Goal: Feedback & Contribution: Submit feedback/report problem

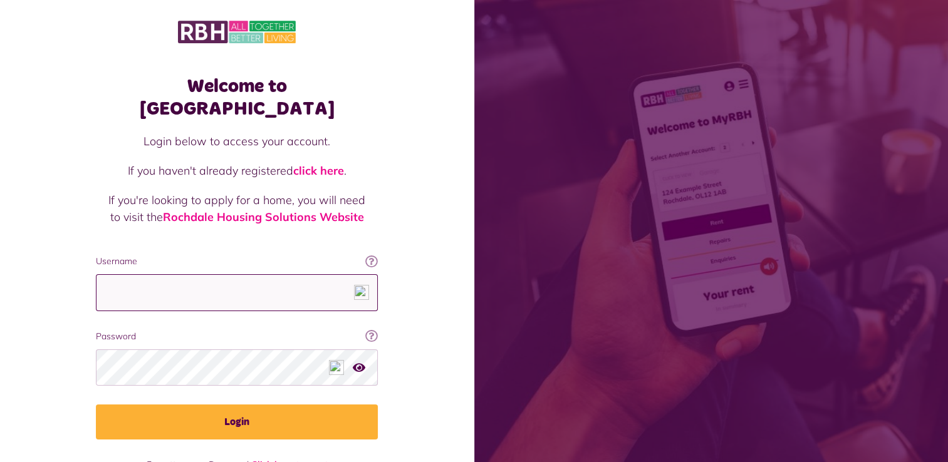
click at [186, 274] on input "Username" at bounding box center [237, 292] width 282 height 37
type input "**********"
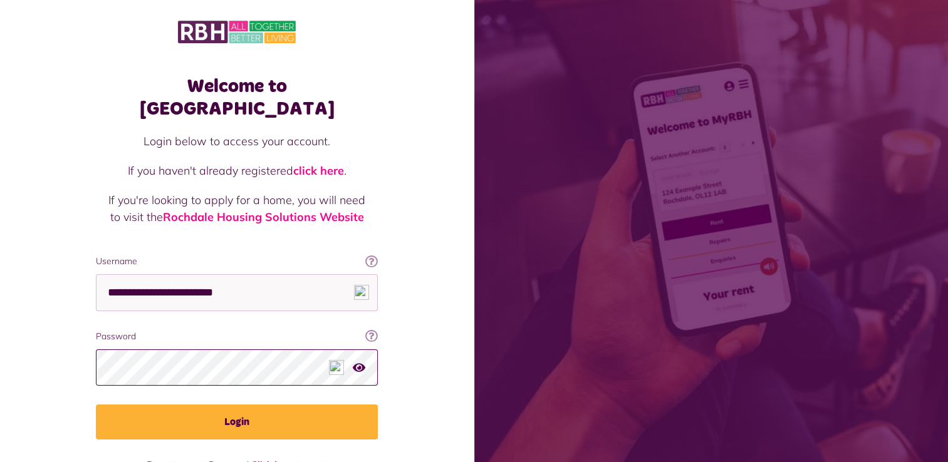
click at [96, 405] on button "Login" at bounding box center [237, 422] width 282 height 35
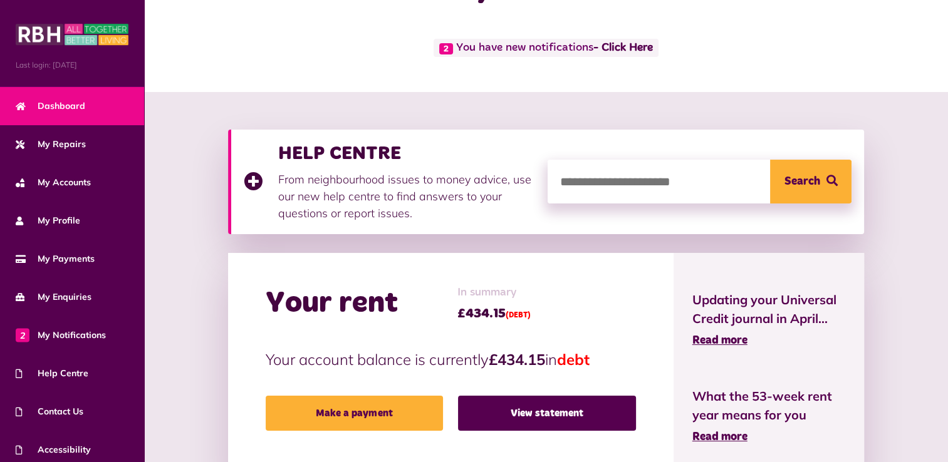
scroll to position [125, 0]
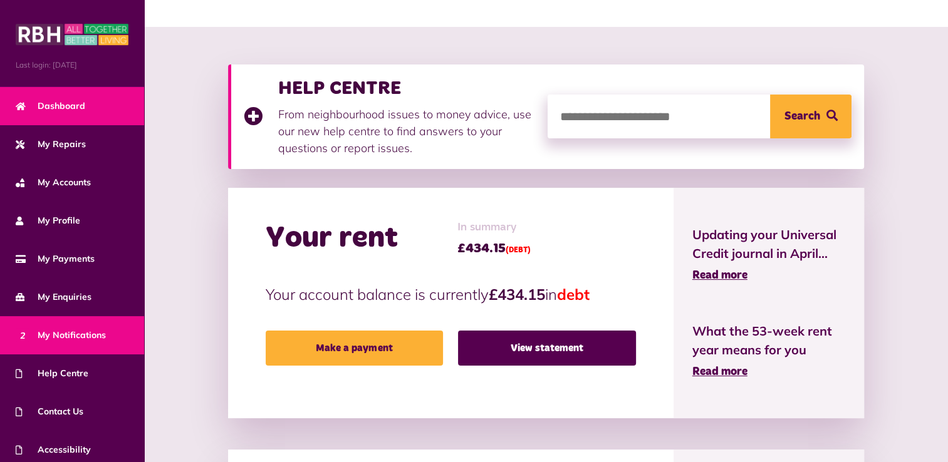
click at [70, 335] on span "2 My Notifications" at bounding box center [61, 335] width 90 height 13
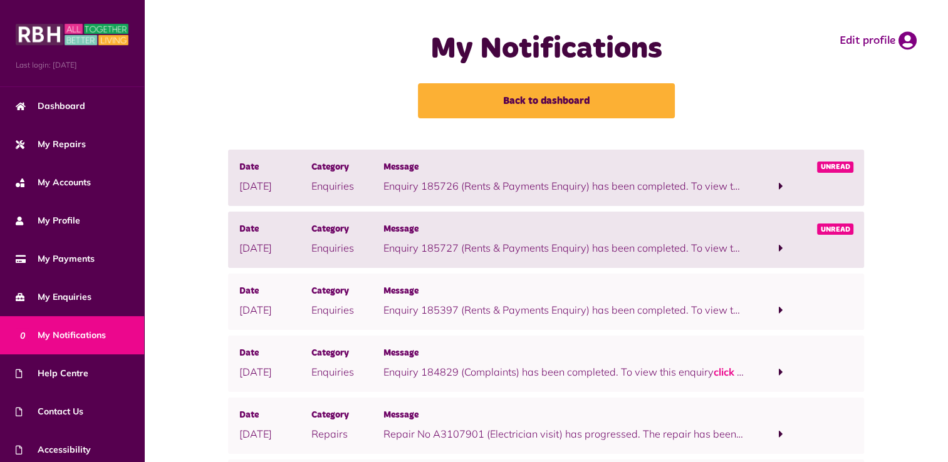
click at [428, 195] on div "Date 18/08/2025 Category Enquiries Message Enquiry 185726 (Rents & Payments Enq…" at bounding box center [546, 178] width 636 height 56
click at [784, 182] on span at bounding box center [781, 186] width 72 height 17
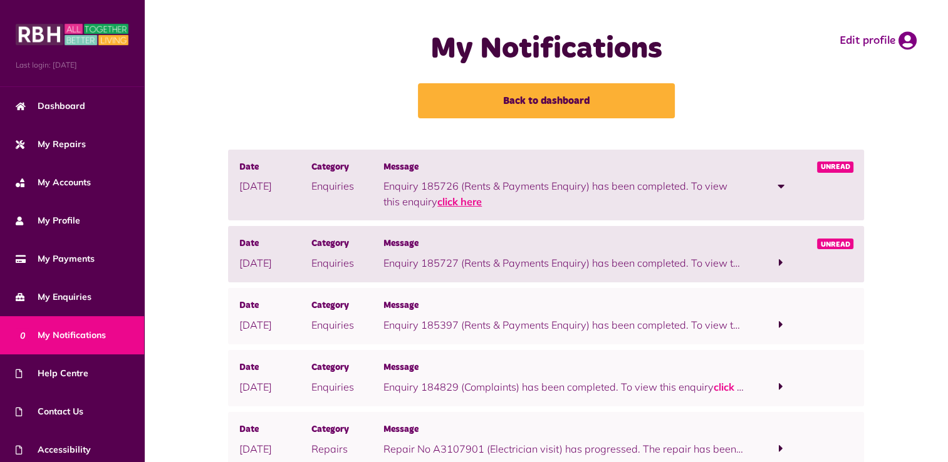
click at [457, 205] on link "click here" at bounding box center [459, 201] width 44 height 13
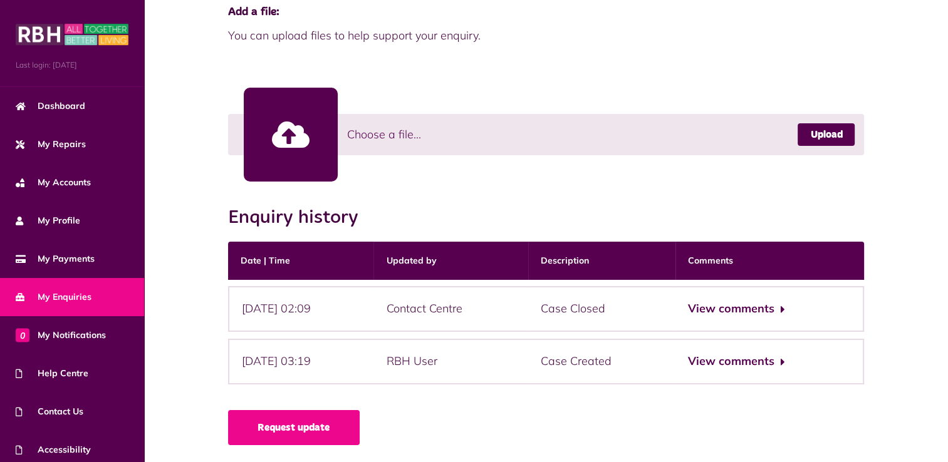
scroll to position [331, 0]
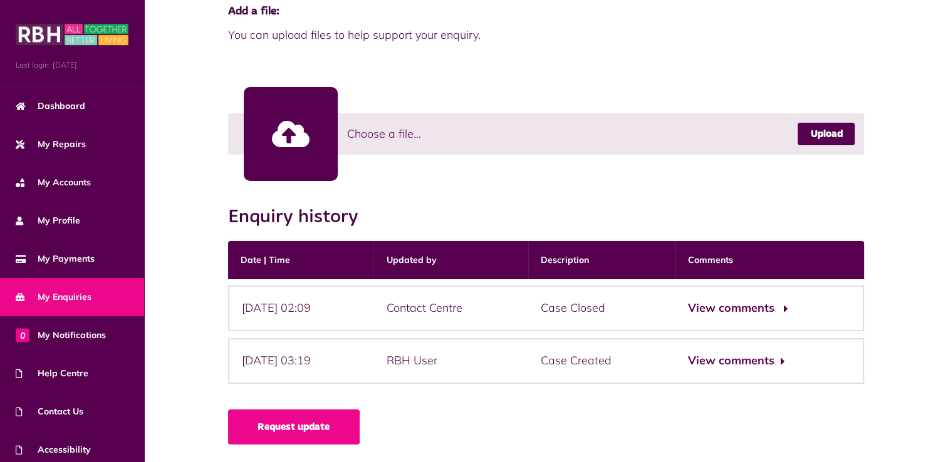
click at [742, 310] on button "View comments" at bounding box center [736, 308] width 97 height 18
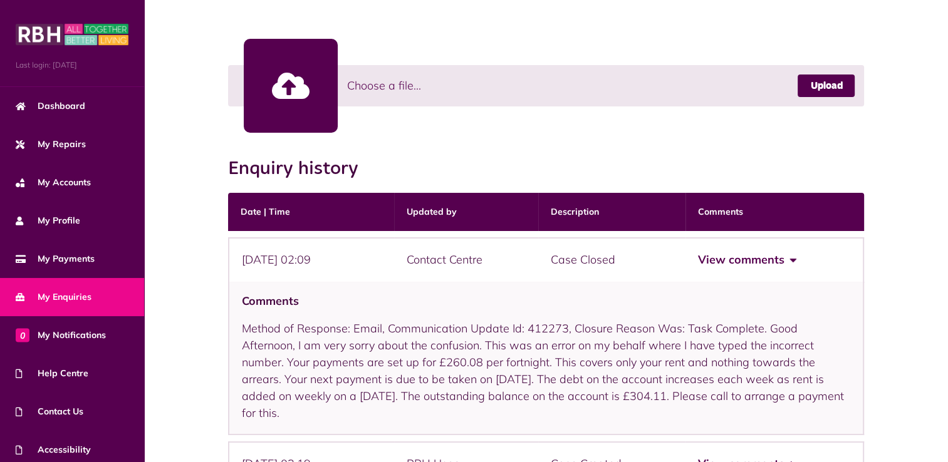
scroll to position [456, 0]
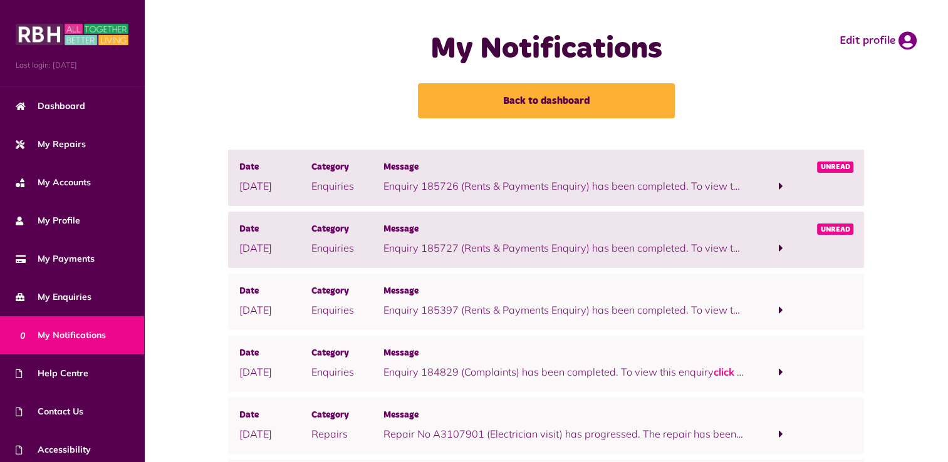
click at [830, 229] on span "Unread" at bounding box center [835, 229] width 37 height 11
click at [781, 247] on span at bounding box center [781, 247] width 4 height 11
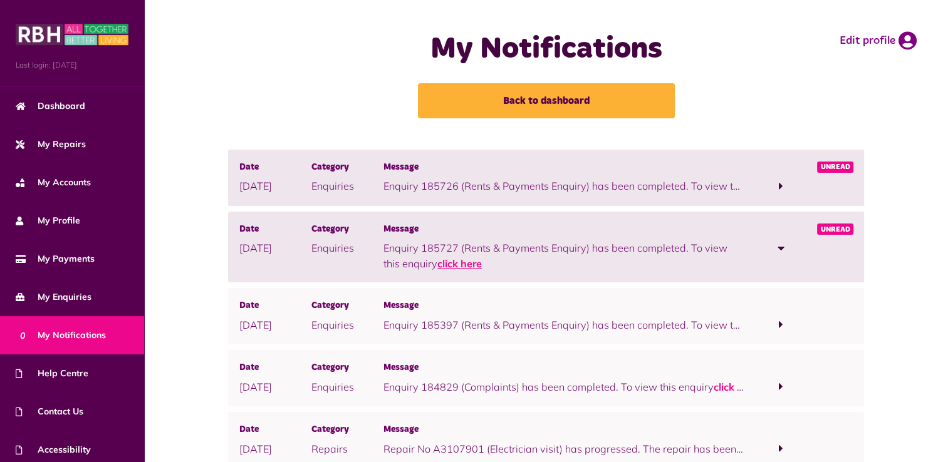
click at [456, 267] on link "click here" at bounding box center [459, 263] width 44 height 13
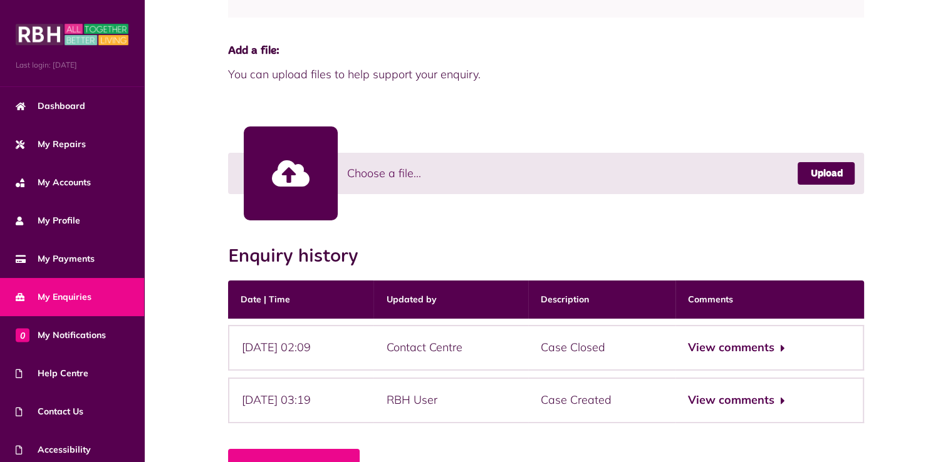
scroll to position [313, 0]
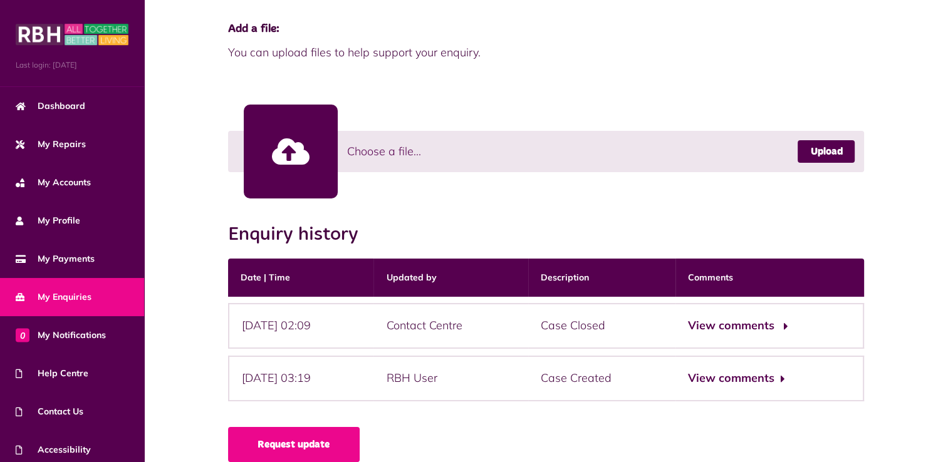
click at [768, 325] on button "View comments" at bounding box center [736, 326] width 97 height 18
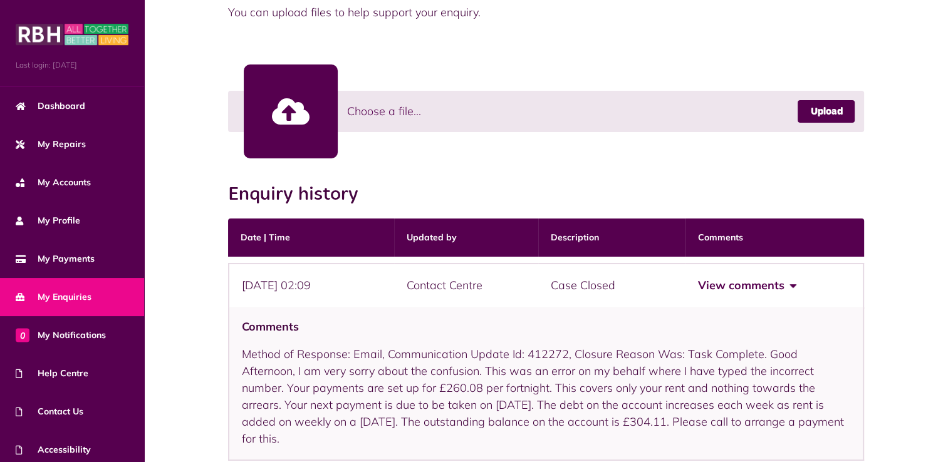
scroll to position [439, 0]
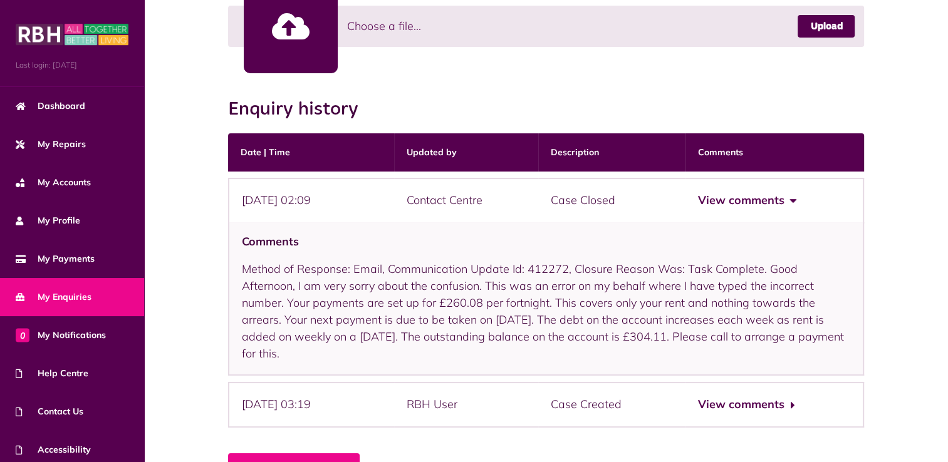
click at [795, 202] on button "View comments" at bounding box center [746, 201] width 97 height 18
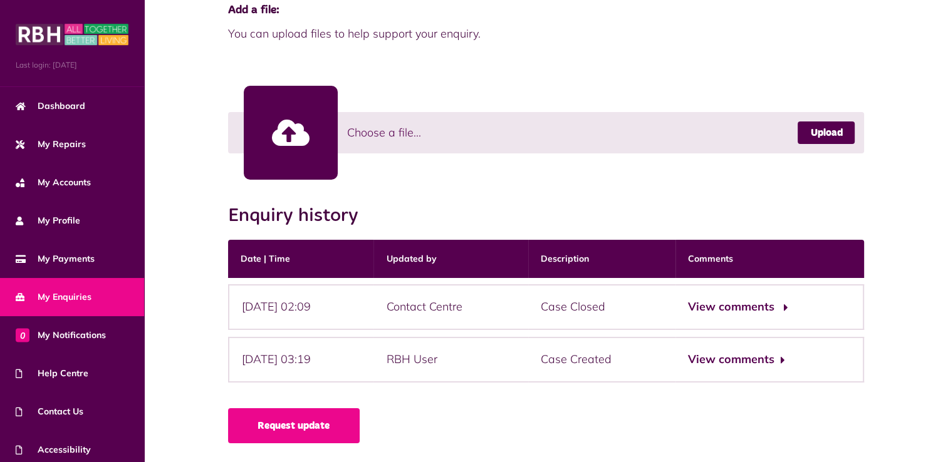
scroll to position [331, 0]
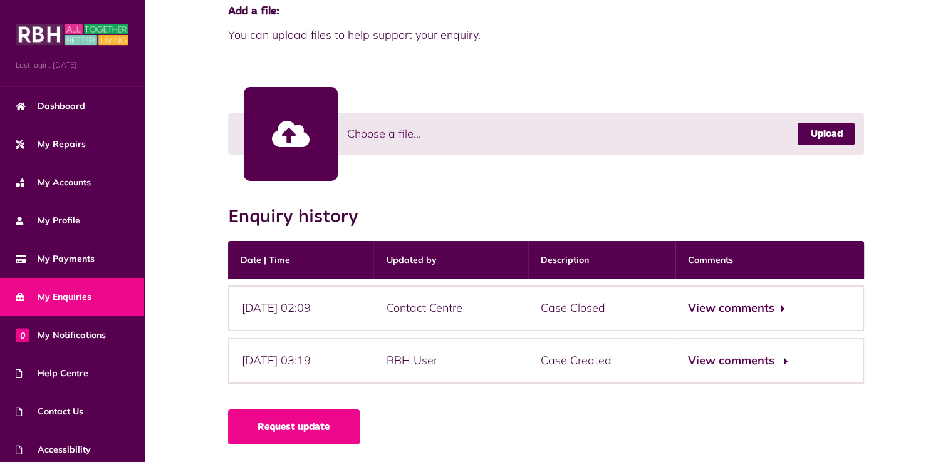
click at [777, 361] on button "View comments" at bounding box center [736, 361] width 97 height 18
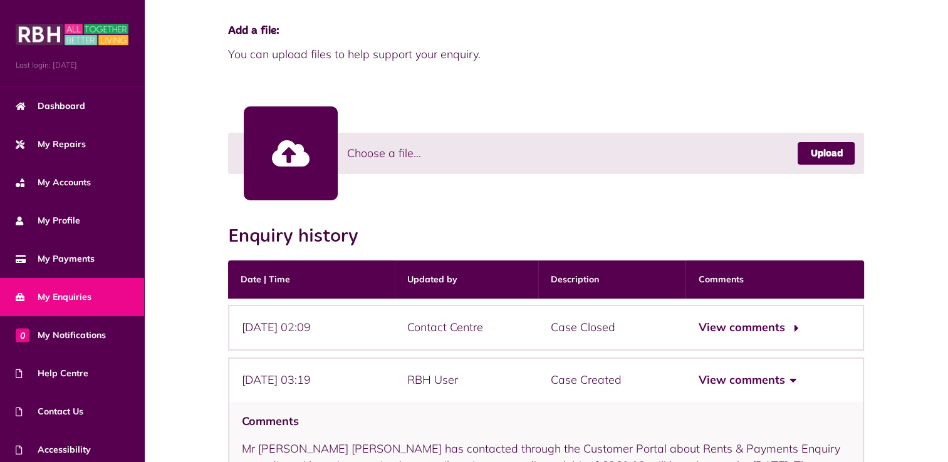
scroll to position [311, 0]
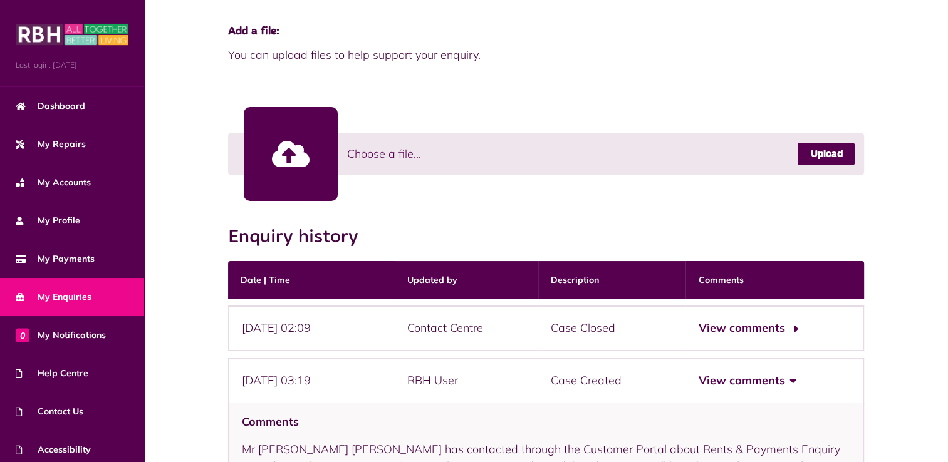
click at [779, 330] on button "View comments" at bounding box center [746, 328] width 97 height 18
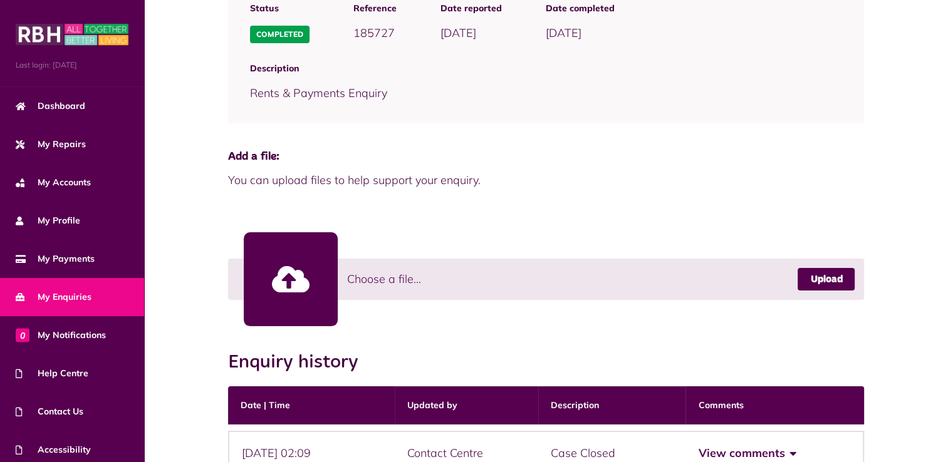
scroll to position [436, 0]
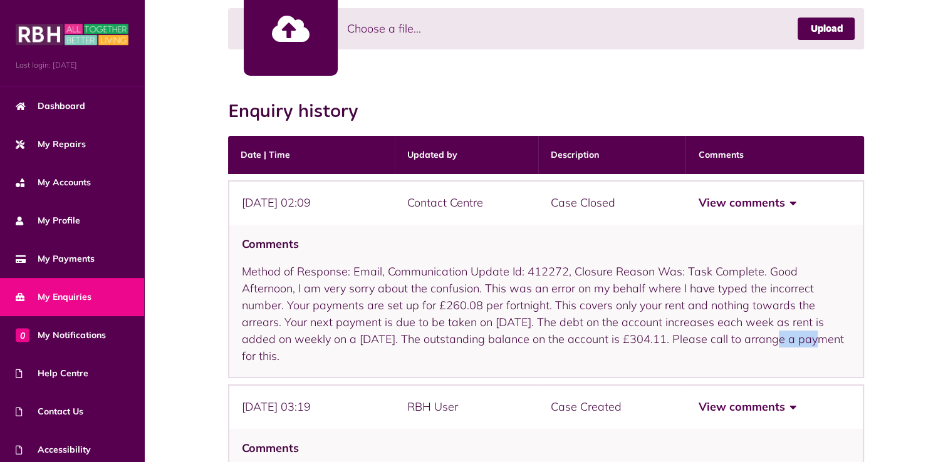
drag, startPoint x: 507, startPoint y: 340, endPoint x: 548, endPoint y: 340, distance: 41.3
click at [548, 340] on div "Comments Method of Response: Email, Communication Update Id: 412272, Closure Re…" at bounding box center [546, 302] width 636 height 154
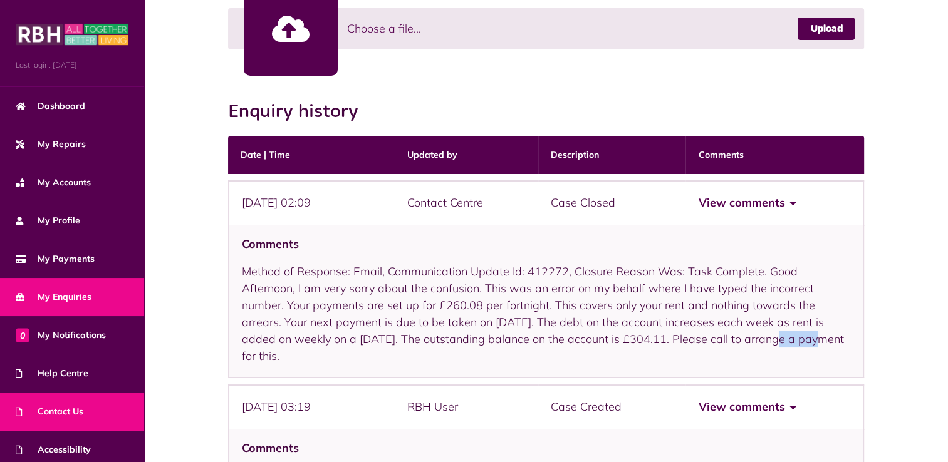
click at [86, 410] on link "Contact Us" at bounding box center [72, 412] width 144 height 38
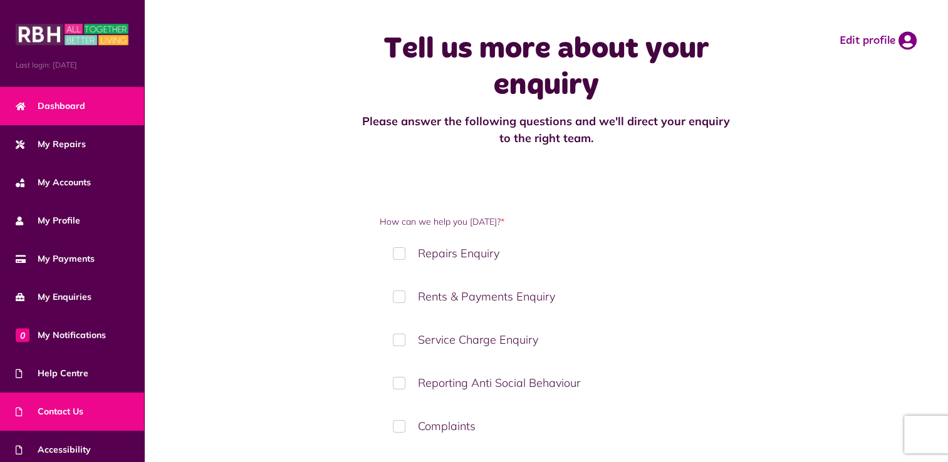
click at [51, 107] on span "Dashboard" at bounding box center [51, 106] width 70 height 13
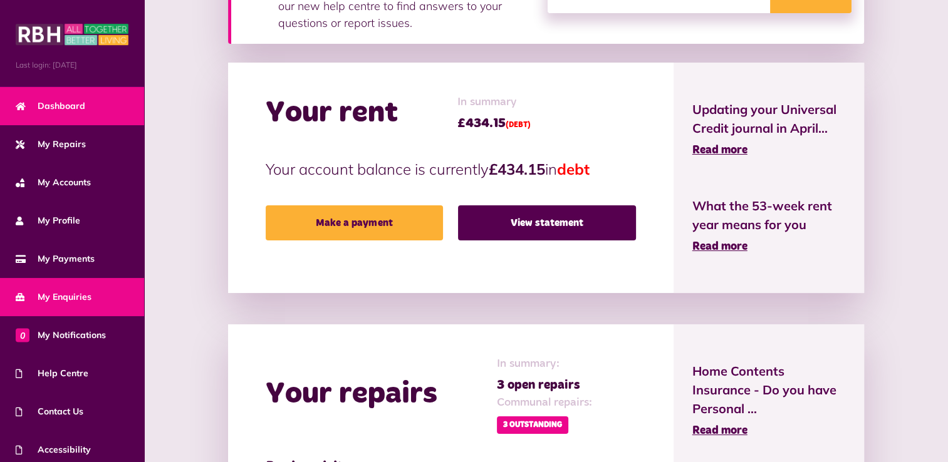
click at [70, 294] on span "My Enquiries" at bounding box center [54, 297] width 76 height 13
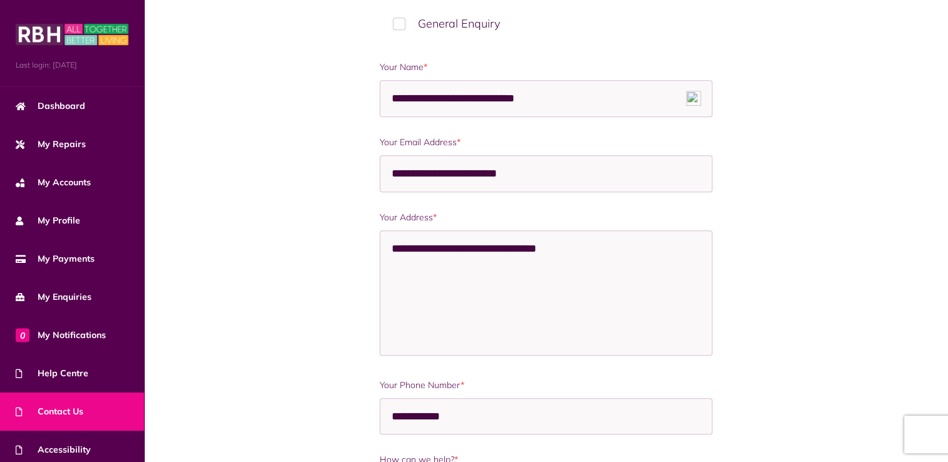
scroll to position [814, 0]
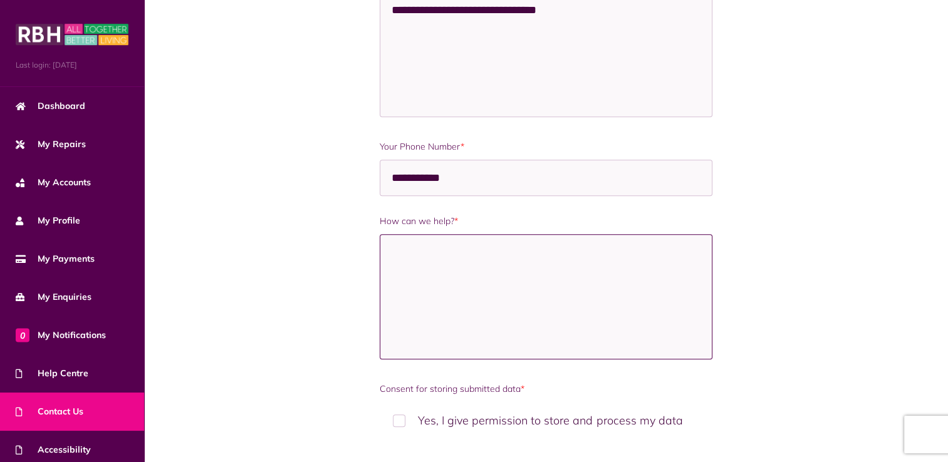
click at [413, 289] on textarea "How can we help? *" at bounding box center [546, 296] width 332 height 125
type textarea "*"
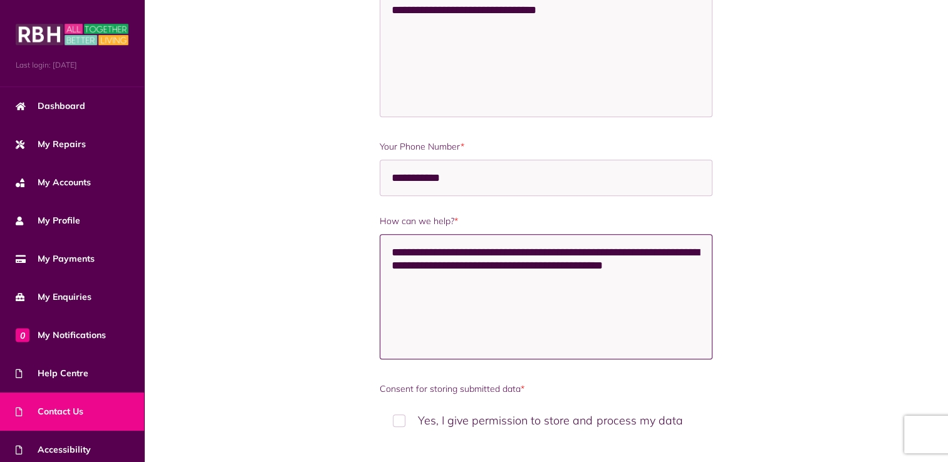
click at [442, 276] on textarea "**********" at bounding box center [546, 296] width 332 height 125
click at [445, 273] on textarea "**********" at bounding box center [546, 296] width 332 height 125
click at [616, 279] on textarea "**********" at bounding box center [546, 296] width 332 height 125
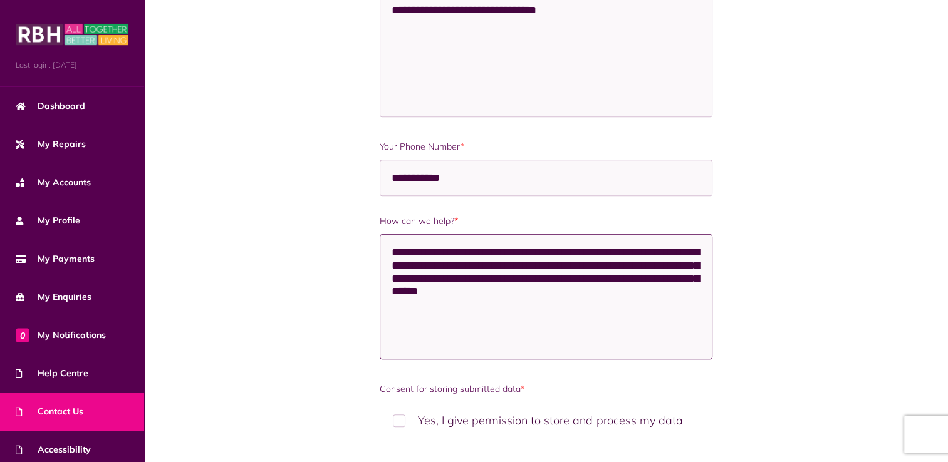
click at [406, 301] on textarea "**********" at bounding box center [546, 296] width 332 height 125
click at [665, 302] on textarea "**********" at bounding box center [546, 296] width 332 height 125
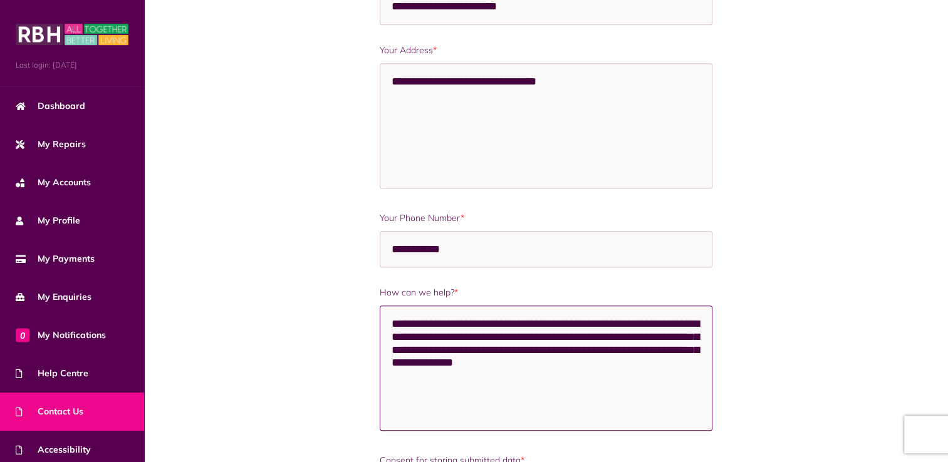
scroll to position [796, 0]
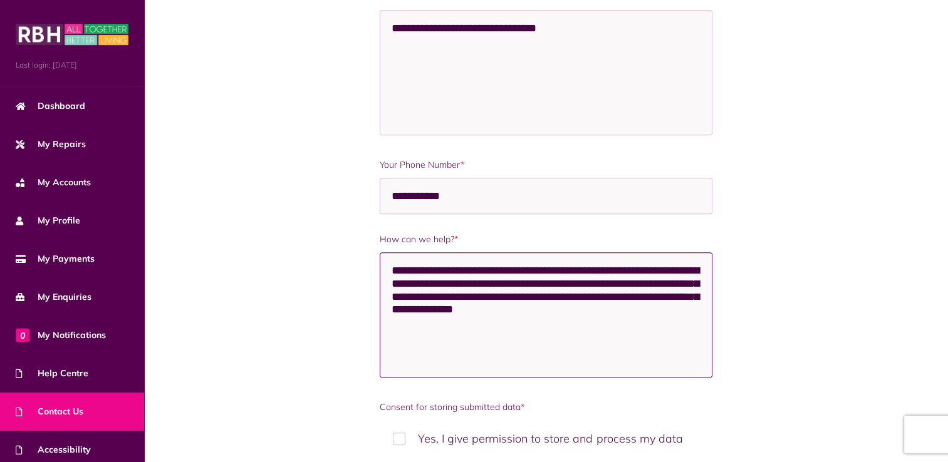
drag, startPoint x: 392, startPoint y: 267, endPoint x: 610, endPoint y: 336, distance: 229.0
click at [610, 336] on textarea "**********" at bounding box center [546, 314] width 332 height 125
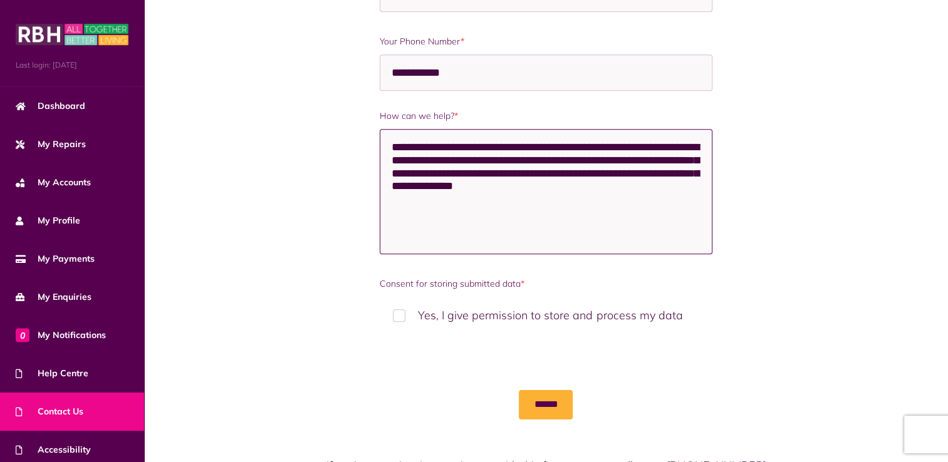
scroll to position [984, 0]
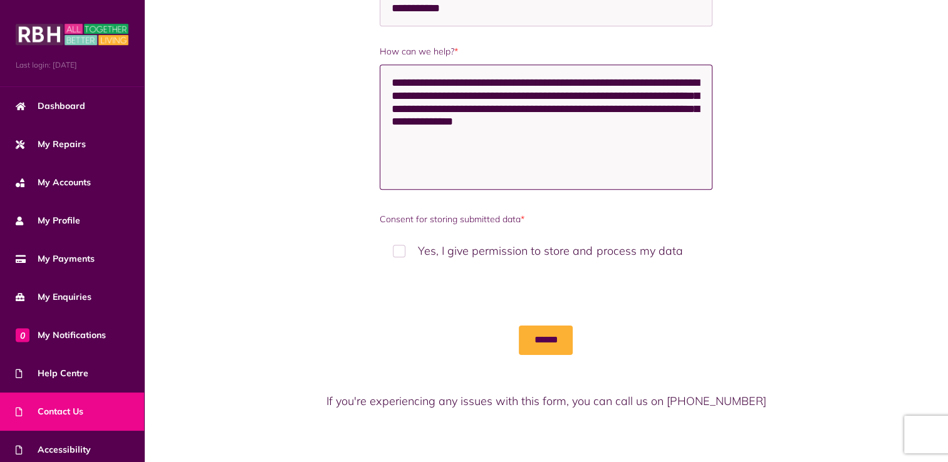
type textarea "**********"
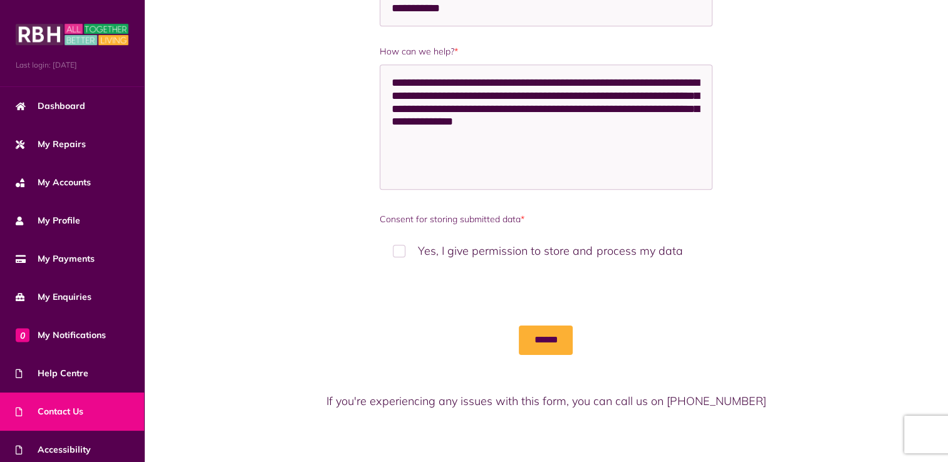
click at [390, 247] on label "Yes, I give permission to store and process my data" at bounding box center [546, 250] width 332 height 37
click at [541, 334] on input "******" at bounding box center [546, 340] width 54 height 29
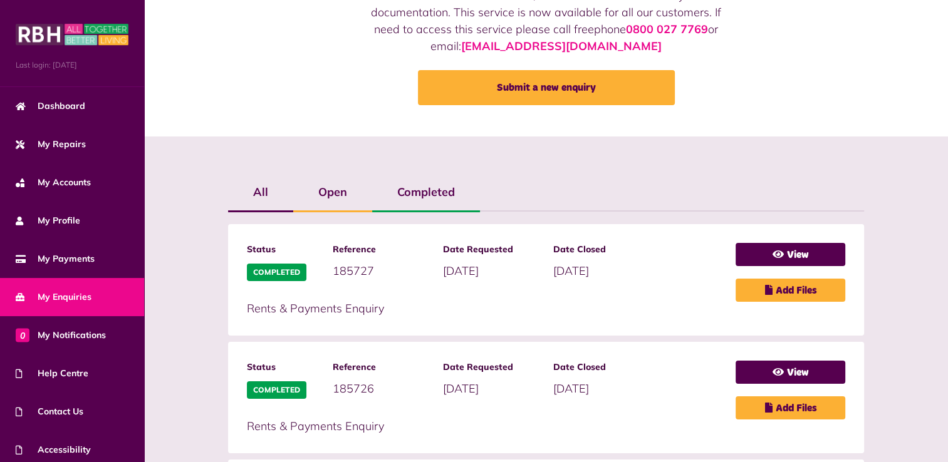
scroll to position [63, 0]
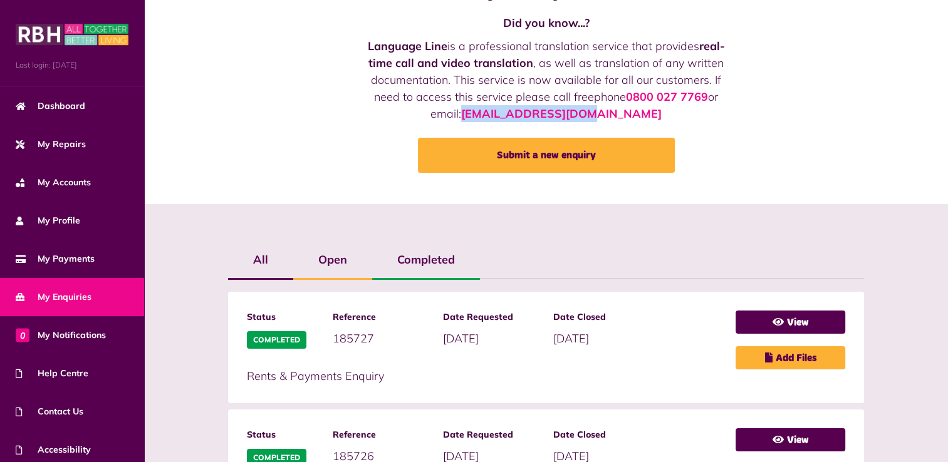
drag, startPoint x: 480, startPoint y: 116, endPoint x: 605, endPoint y: 116, distance: 125.3
click at [605, 116] on p "Language Line is a professional translation service that provides real-time cal…" at bounding box center [546, 80] width 377 height 85
drag, startPoint x: 605, startPoint y: 116, endPoint x: 582, endPoint y: 119, distance: 22.8
copy link "[EMAIL_ADDRESS][DOMAIN_NAME]"
click at [801, 325] on link "View" at bounding box center [790, 322] width 110 height 23
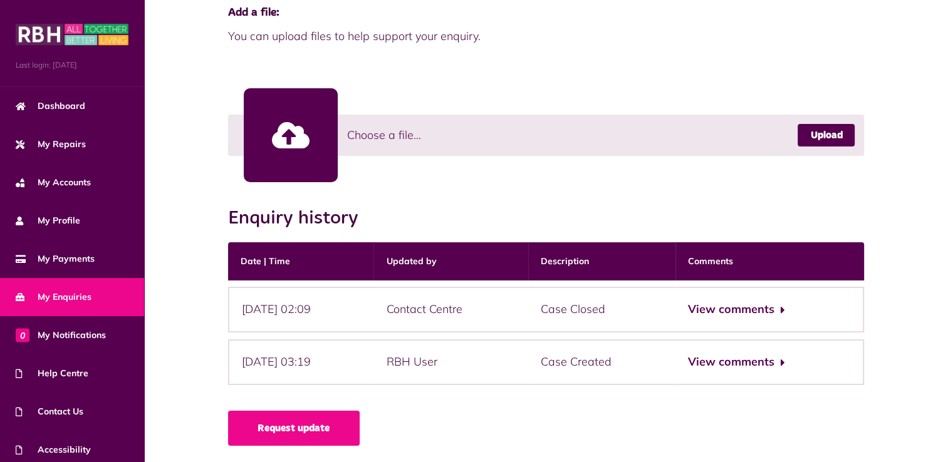
scroll to position [331, 0]
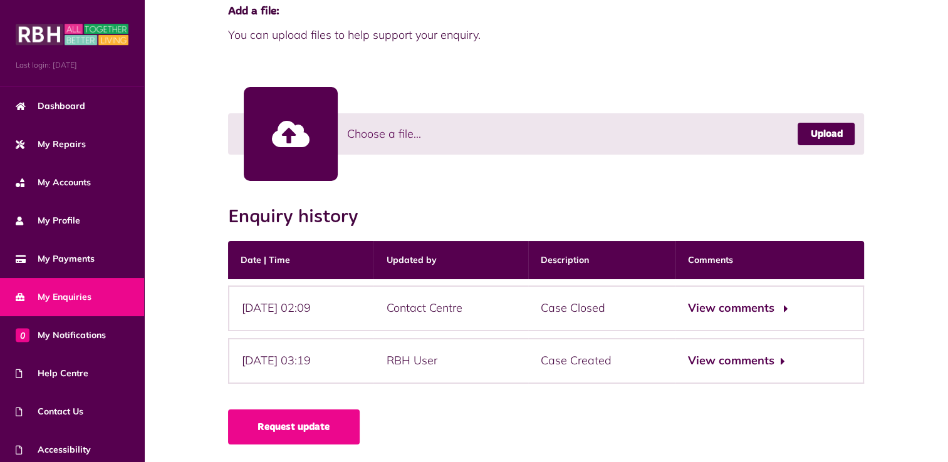
click at [730, 308] on button "View comments" at bounding box center [736, 308] width 97 height 18
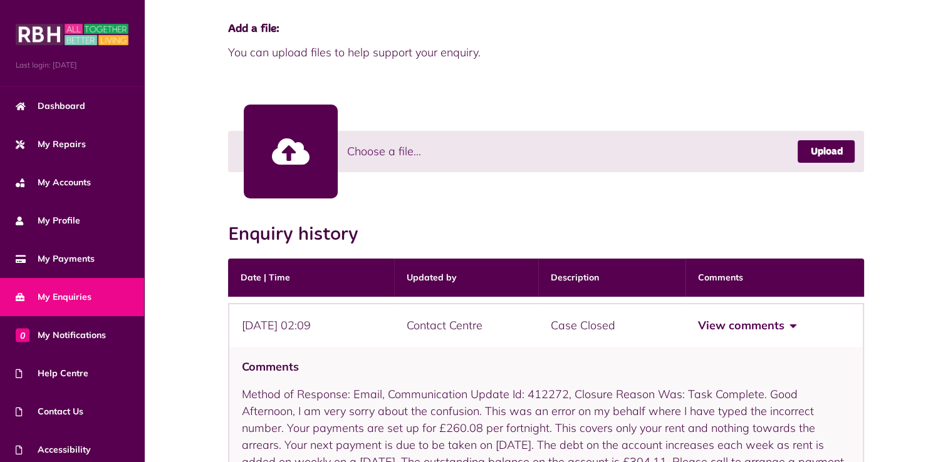
scroll to position [0, 0]
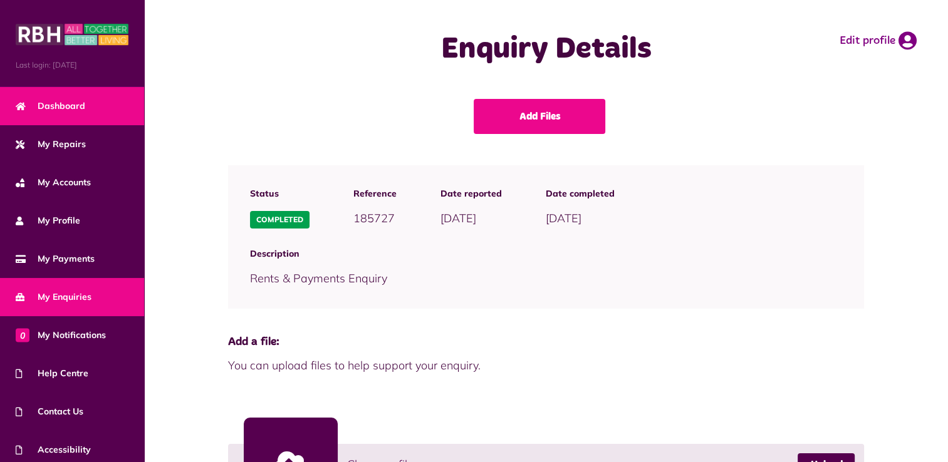
click at [63, 102] on span "Dashboard" at bounding box center [51, 106] width 70 height 13
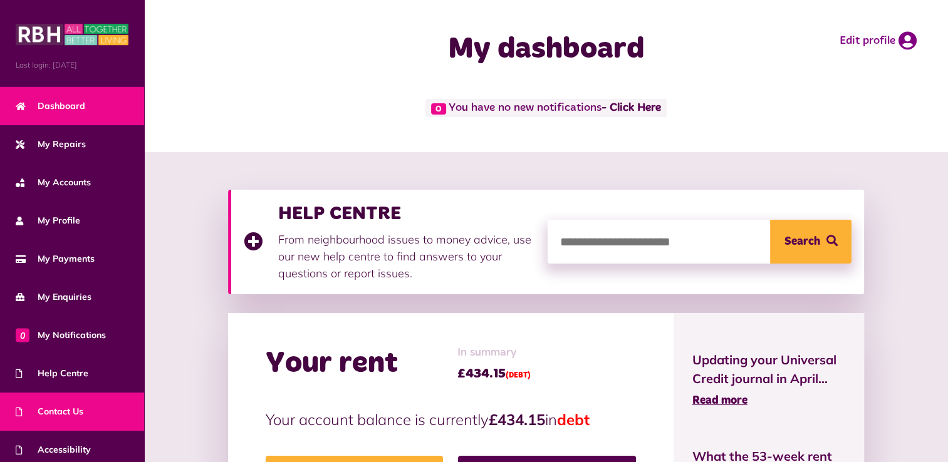
click at [68, 401] on link "Contact Us" at bounding box center [72, 412] width 144 height 38
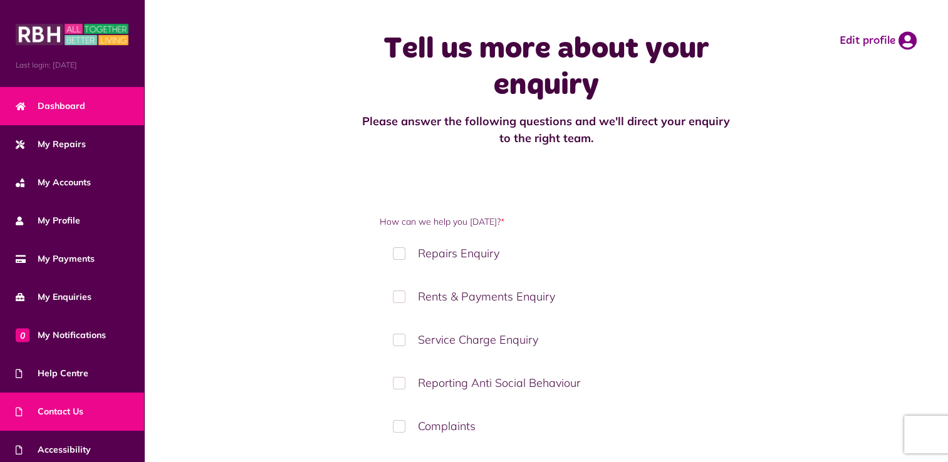
click at [87, 110] on link "Dashboard" at bounding box center [72, 106] width 144 height 38
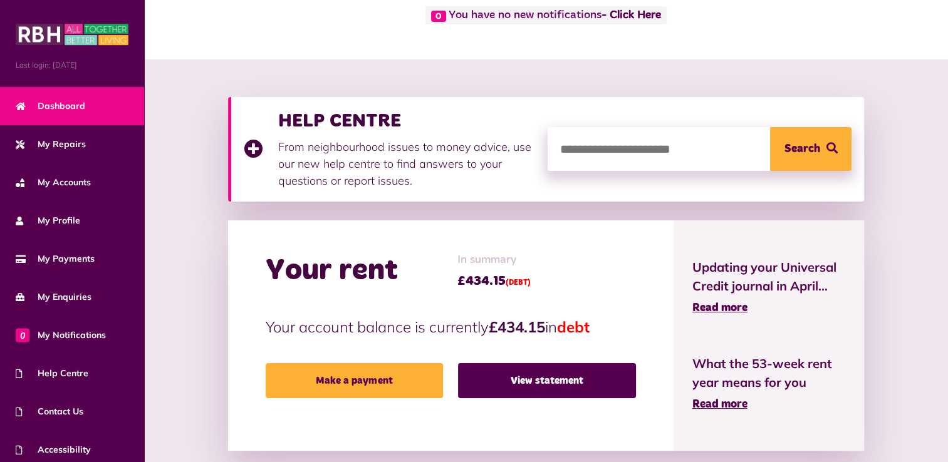
scroll to position [313, 0]
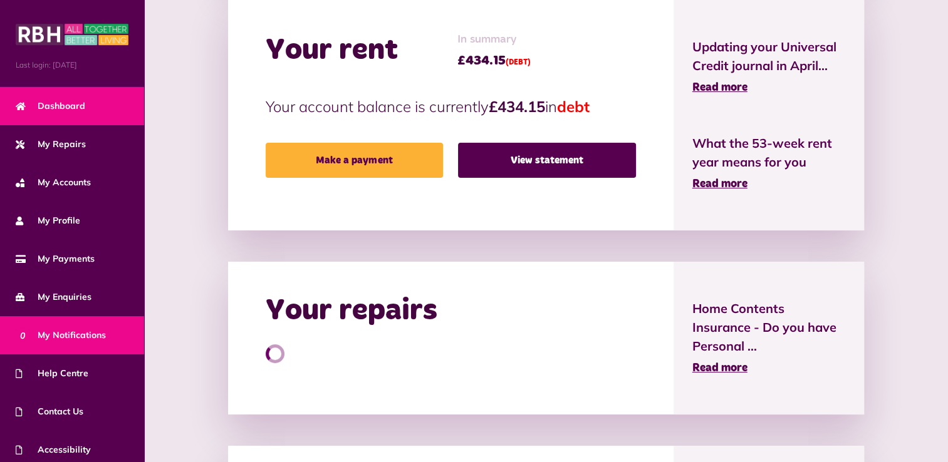
click at [72, 340] on span "0 My Notifications" at bounding box center [61, 335] width 90 height 13
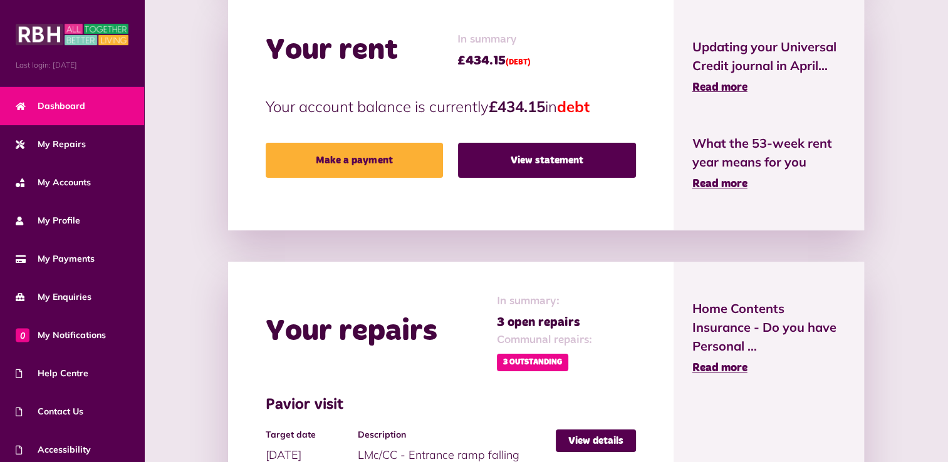
scroll to position [626, 0]
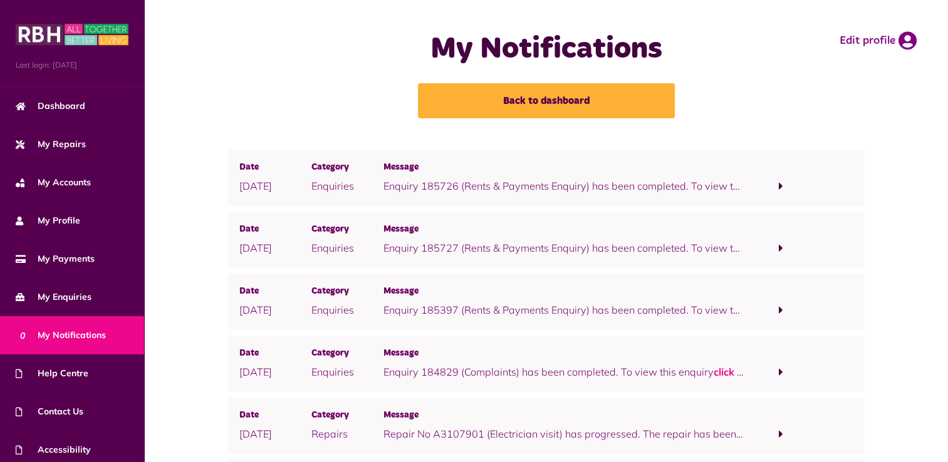
click at [779, 189] on span at bounding box center [781, 185] width 4 height 11
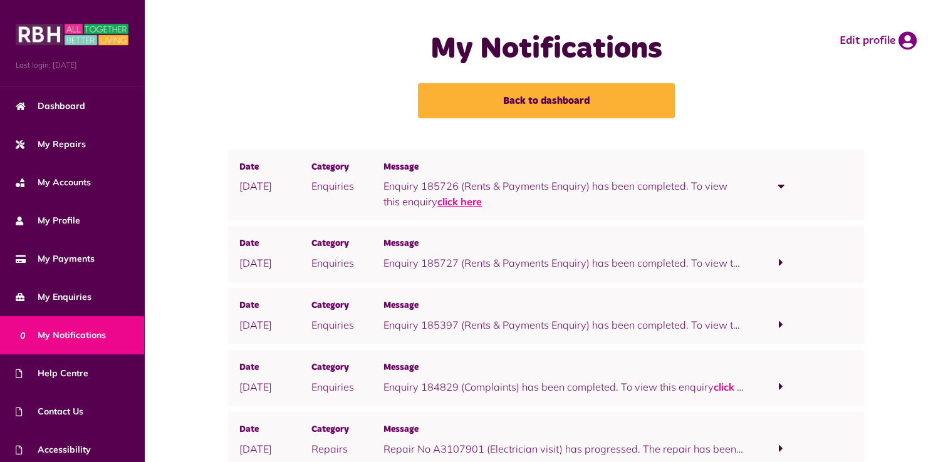
click at [464, 202] on link "click here" at bounding box center [459, 201] width 44 height 13
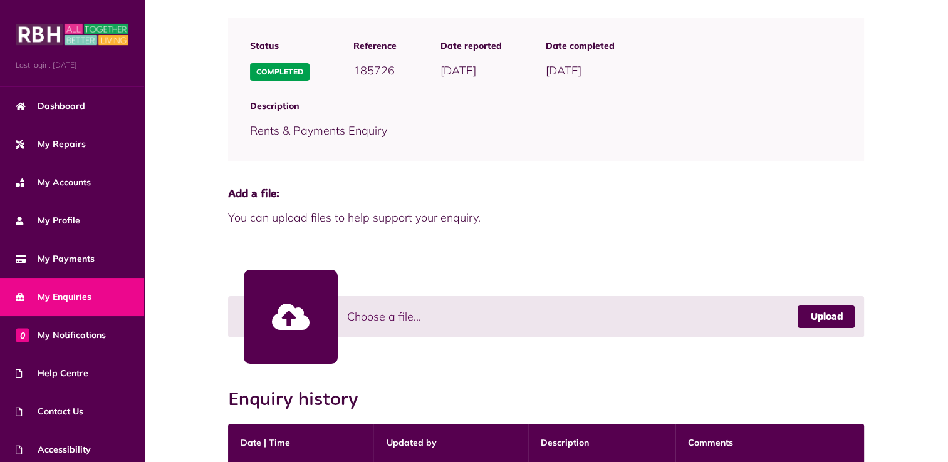
scroll to position [313, 0]
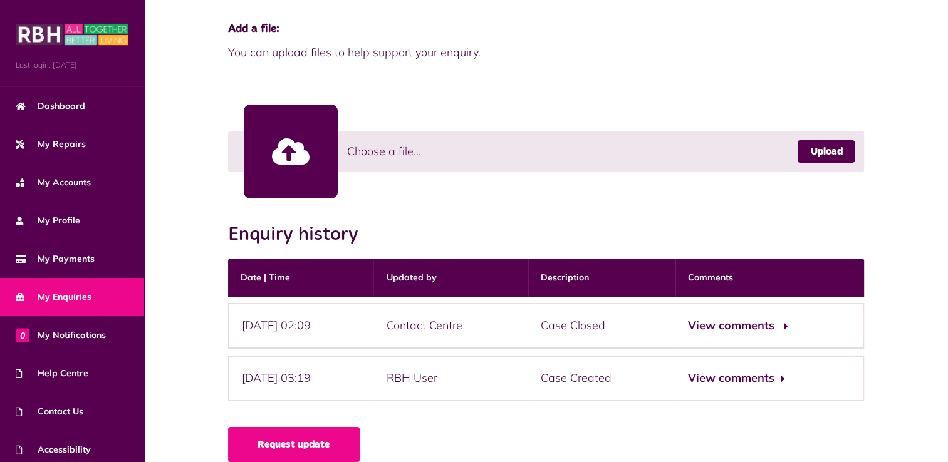
click at [759, 322] on button "View comments" at bounding box center [736, 326] width 97 height 18
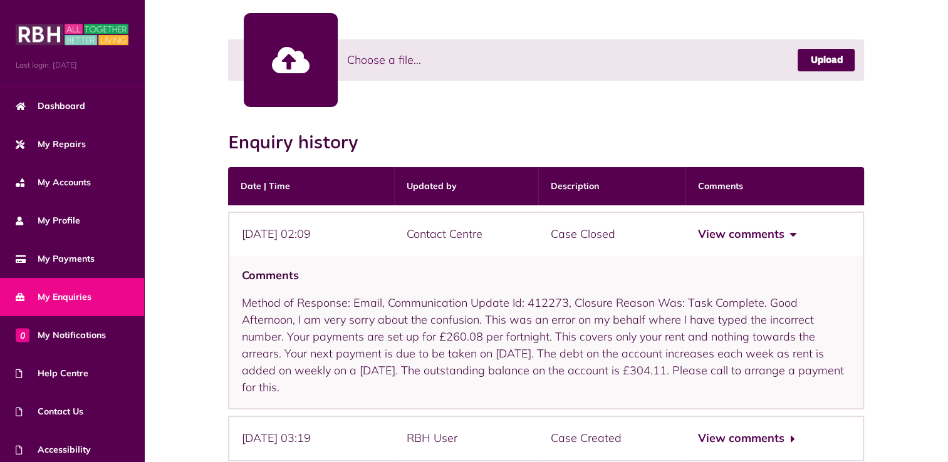
scroll to position [465, 0]
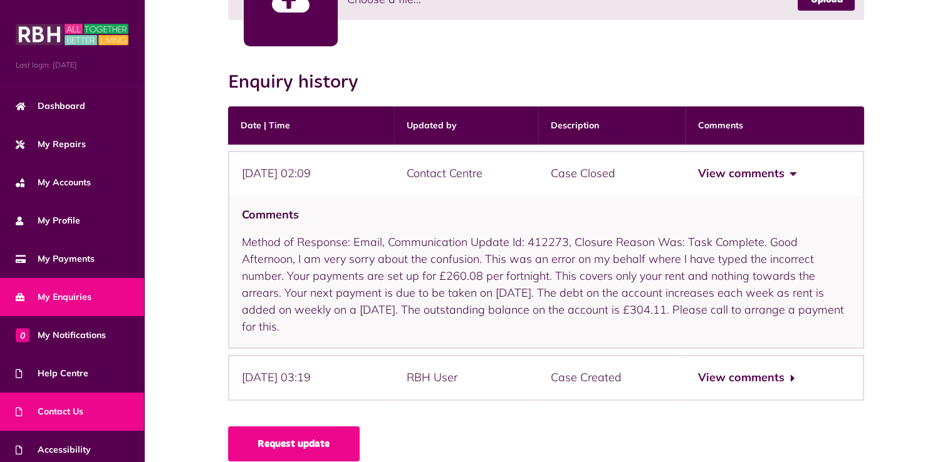
click at [71, 413] on span "Contact Us" at bounding box center [50, 411] width 68 height 13
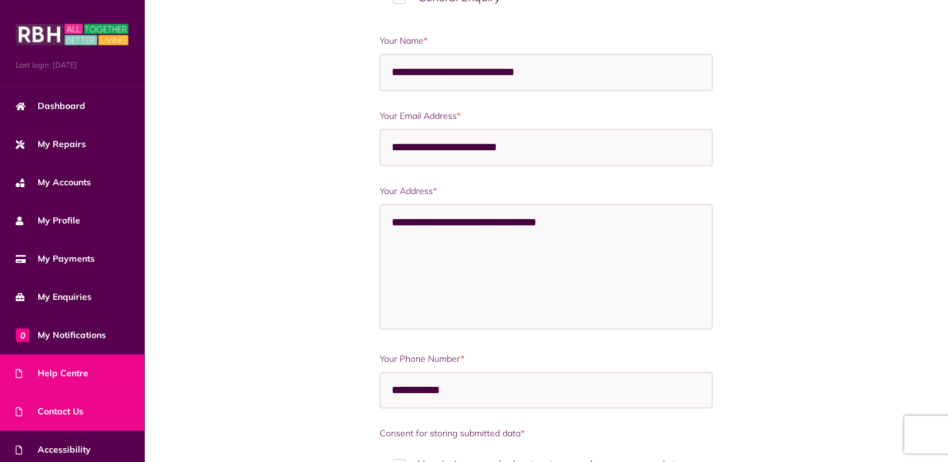
scroll to position [439, 0]
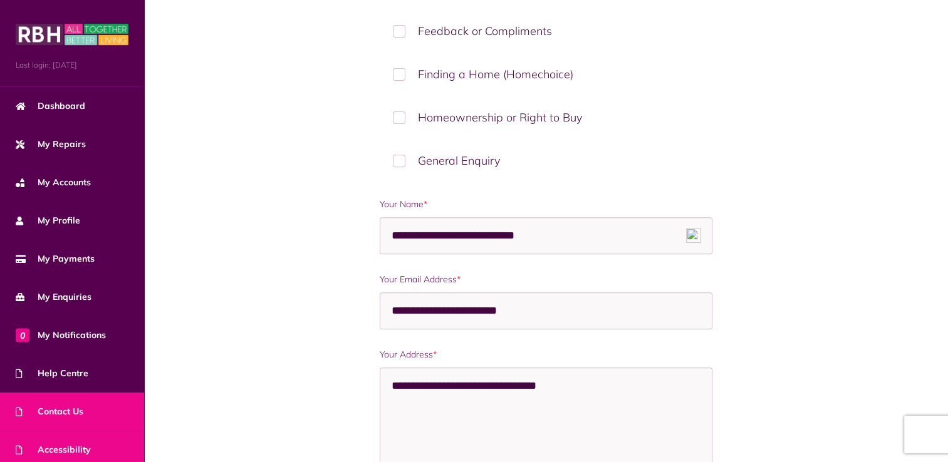
click at [49, 448] on span "Accessibility" at bounding box center [53, 450] width 75 height 13
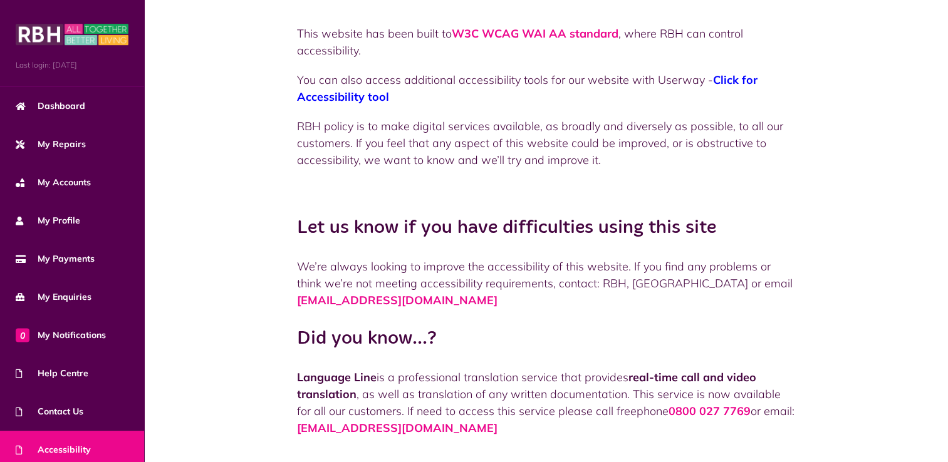
scroll to position [160, 0]
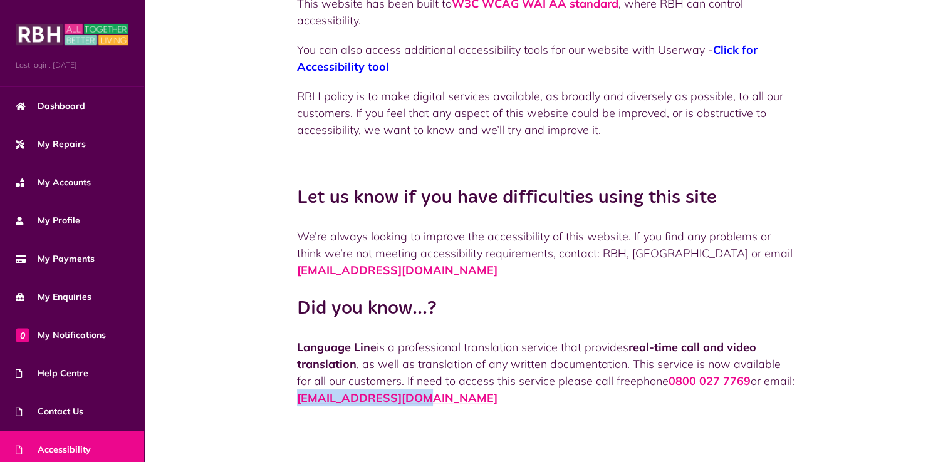
drag, startPoint x: 413, startPoint y: 397, endPoint x: 298, endPoint y: 402, distance: 115.3
click at [298, 402] on p "Language Line is a professional translation service that provides real-time cal…" at bounding box center [546, 373] width 498 height 68
drag, startPoint x: 298, startPoint y: 402, endPoint x: 347, endPoint y: 398, distance: 49.0
copy link "[EMAIL_ADDRESS][DOMAIN_NAME]"
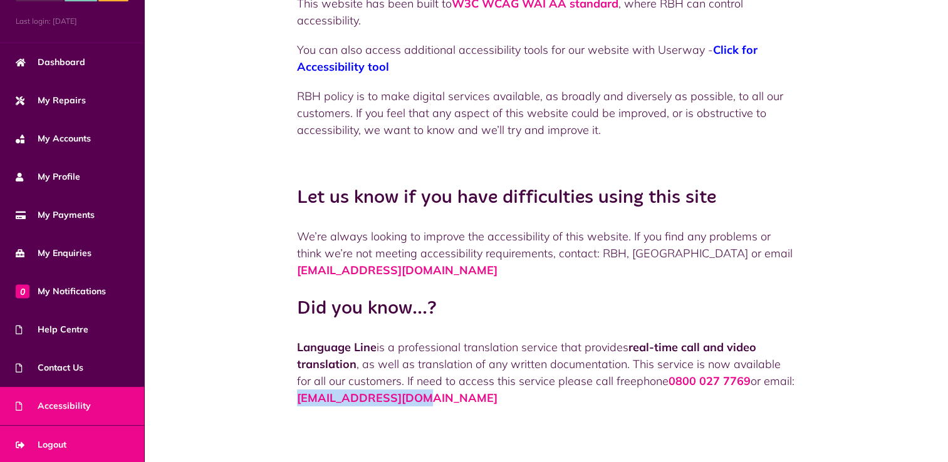
click at [71, 445] on link "Logout" at bounding box center [72, 445] width 144 height 38
